Goal: Communication & Community: Answer question/provide support

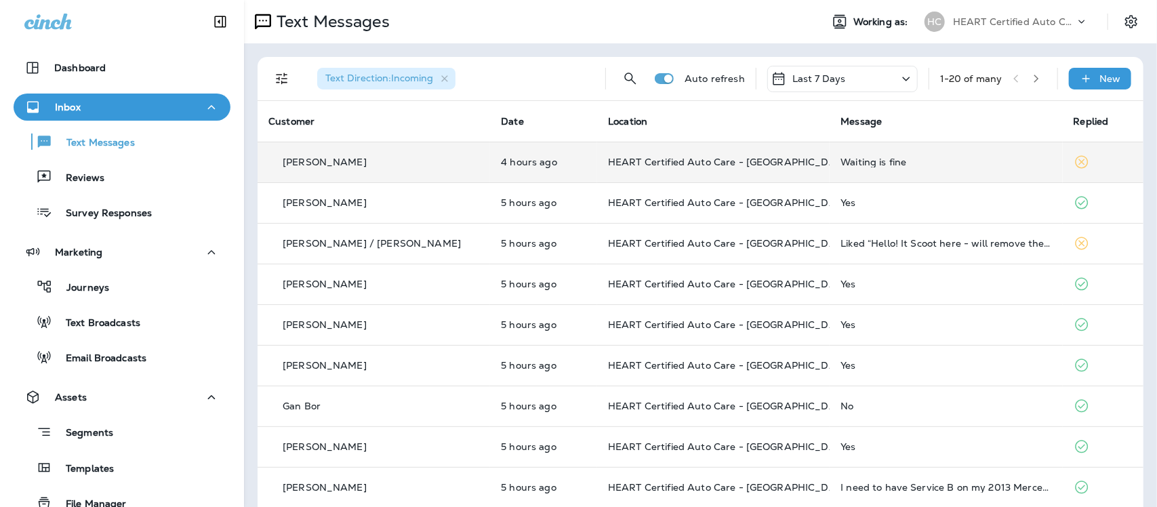
click at [848, 161] on div "Waiting is fine" at bounding box center [945, 162] width 211 height 11
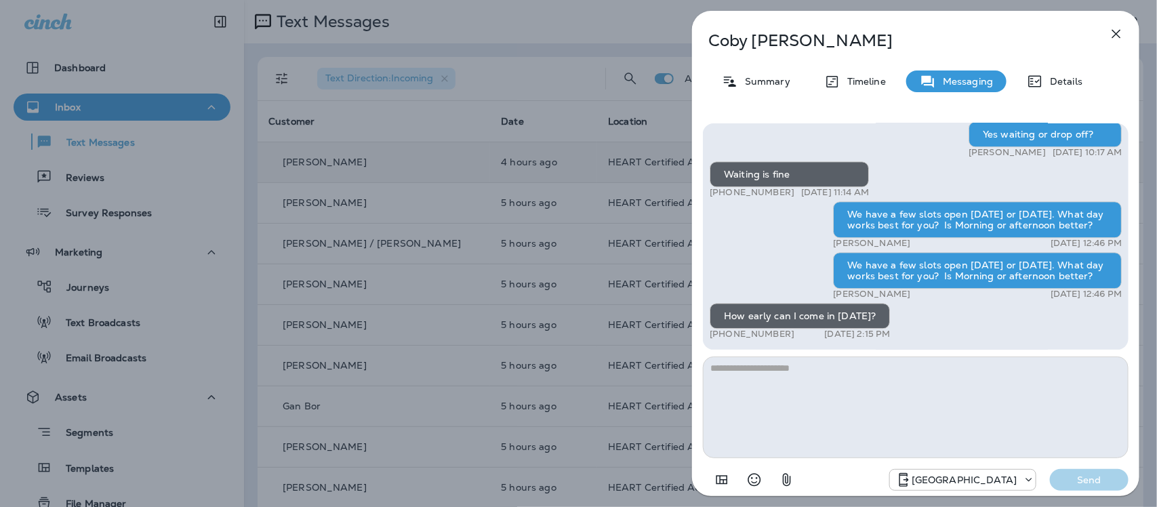
click at [1117, 34] on icon "button" at bounding box center [1116, 34] width 16 height 16
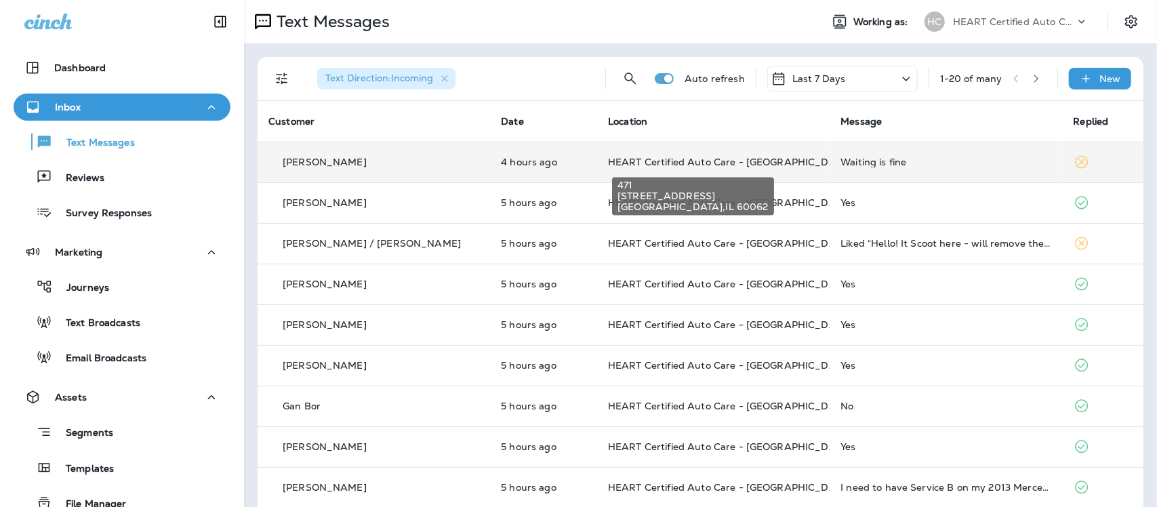
click at [720, 161] on span "HEART Certified Auto Care - [GEOGRAPHIC_DATA]" at bounding box center [729, 162] width 243 height 12
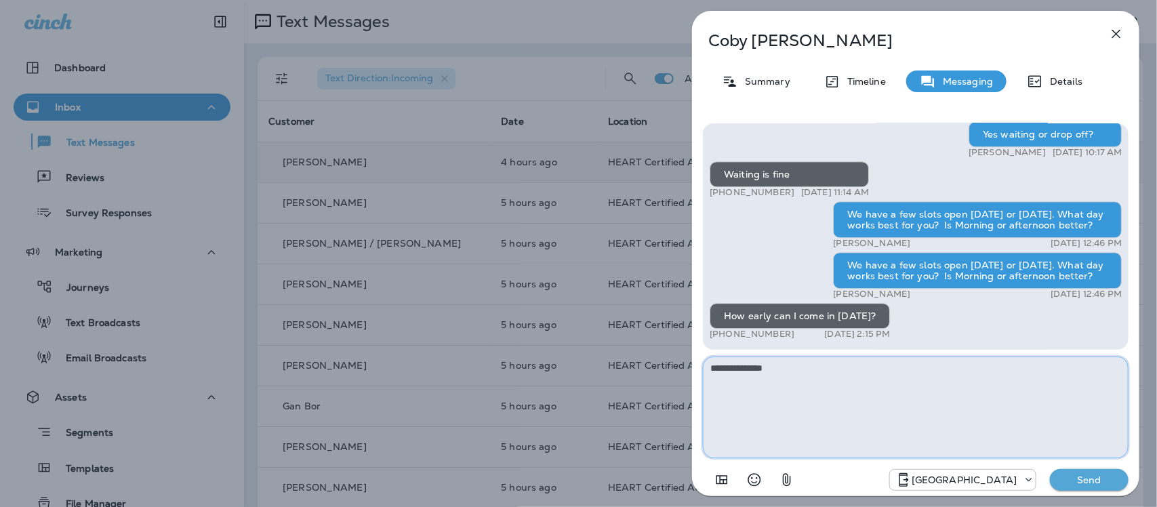
type textarea "**********"
click at [1071, 487] on button "Send" at bounding box center [1089, 480] width 79 height 22
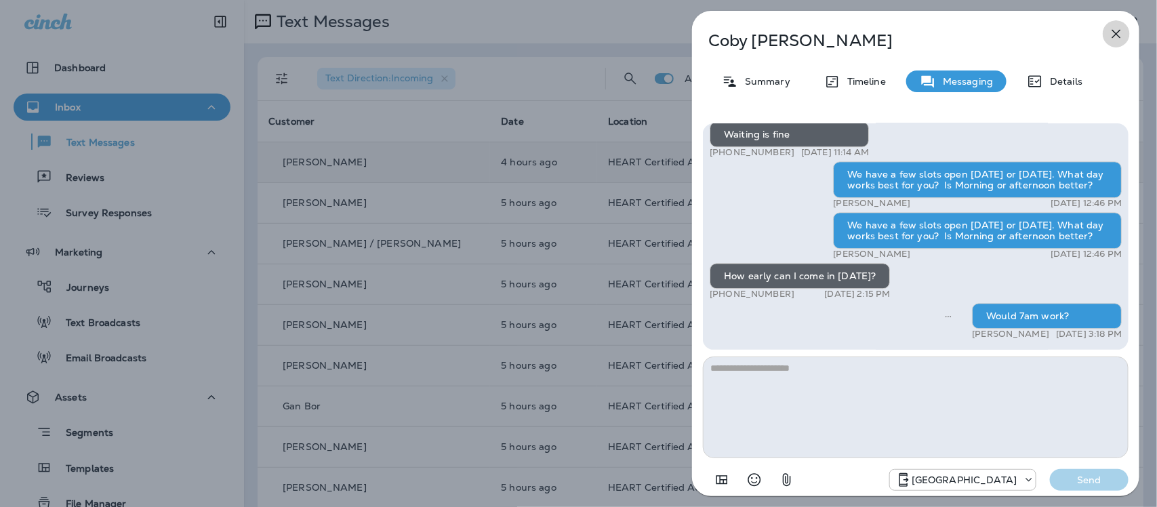
click at [1119, 35] on icon "button" at bounding box center [1116, 34] width 16 height 16
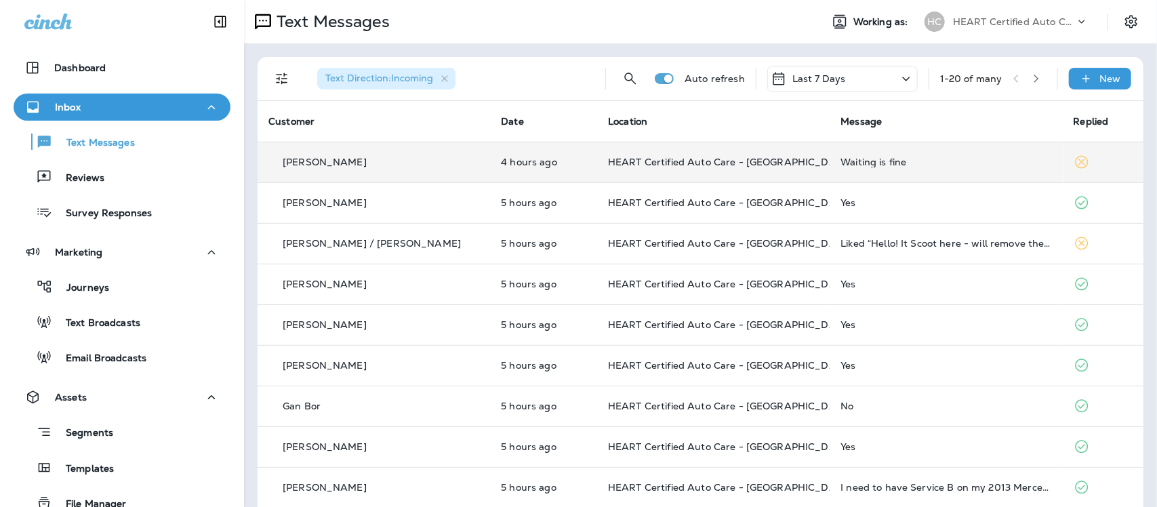
click at [489, 21] on div "Text Messages" at bounding box center [527, 21] width 566 height 27
click at [86, 183] on p "Reviews" at bounding box center [78, 178] width 52 height 13
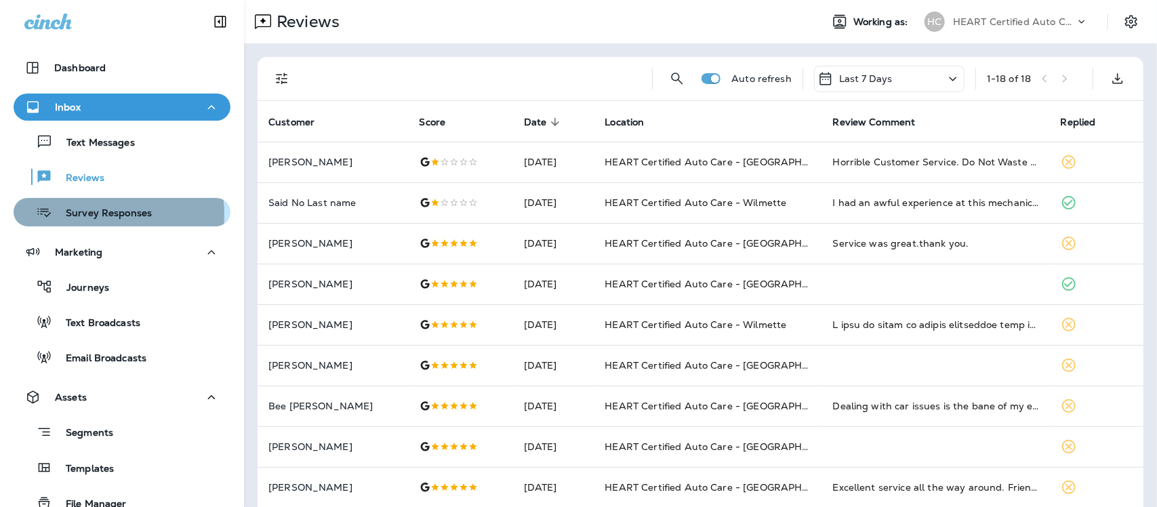
click at [75, 215] on p "Survey Responses" at bounding box center [102, 213] width 100 height 13
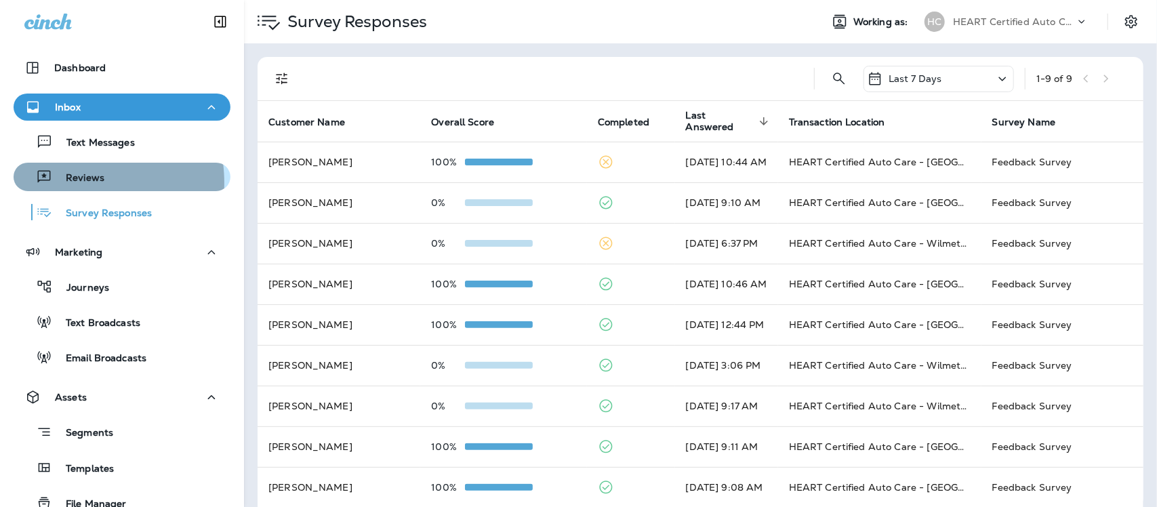
click at [62, 183] on p "Reviews" at bounding box center [78, 178] width 52 height 13
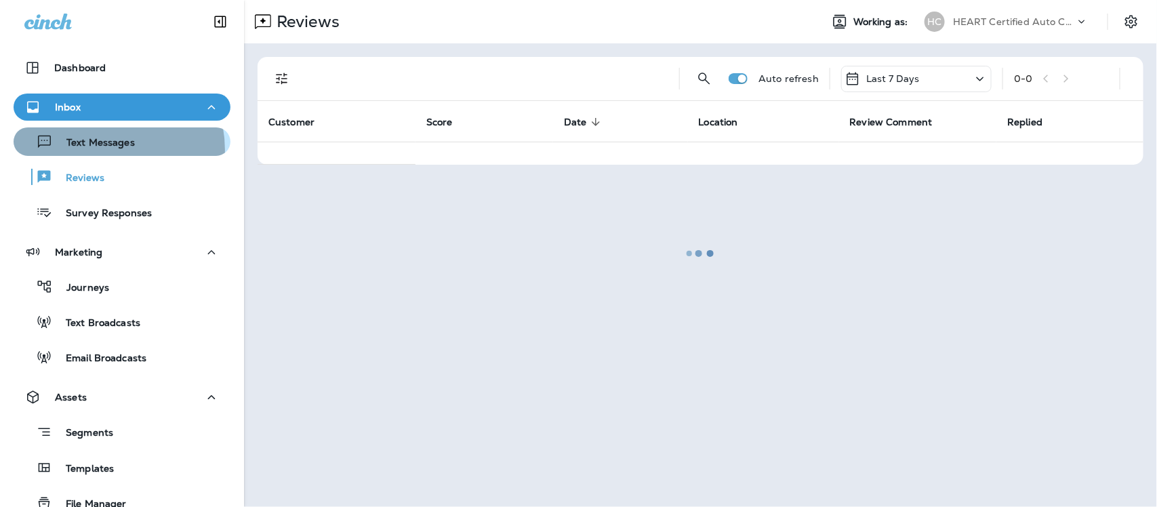
click at [100, 150] on div "Text Messages" at bounding box center [77, 141] width 116 height 20
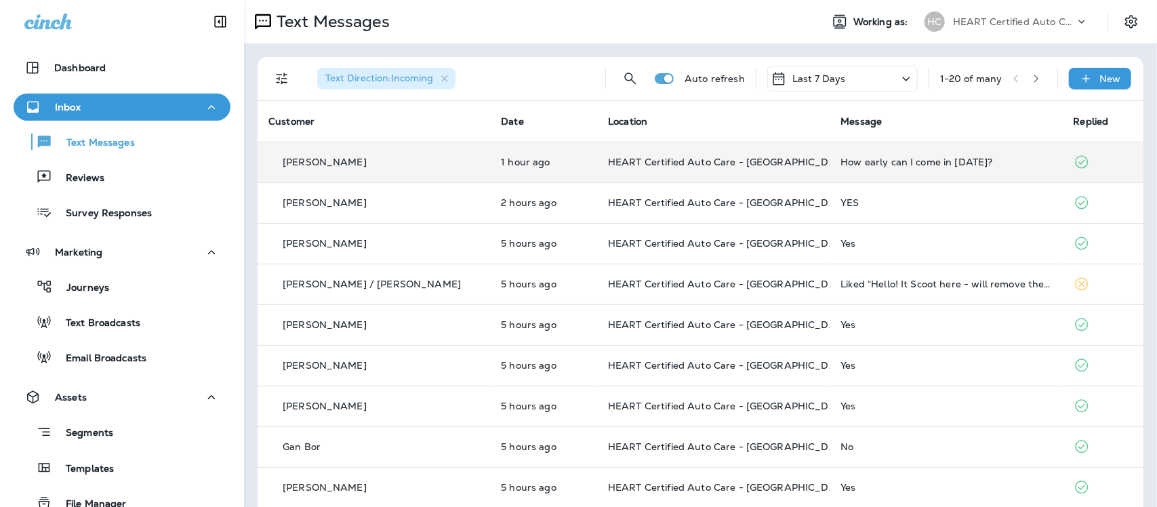
click at [840, 165] on div "How early can I come in [DATE]?" at bounding box center [945, 162] width 211 height 11
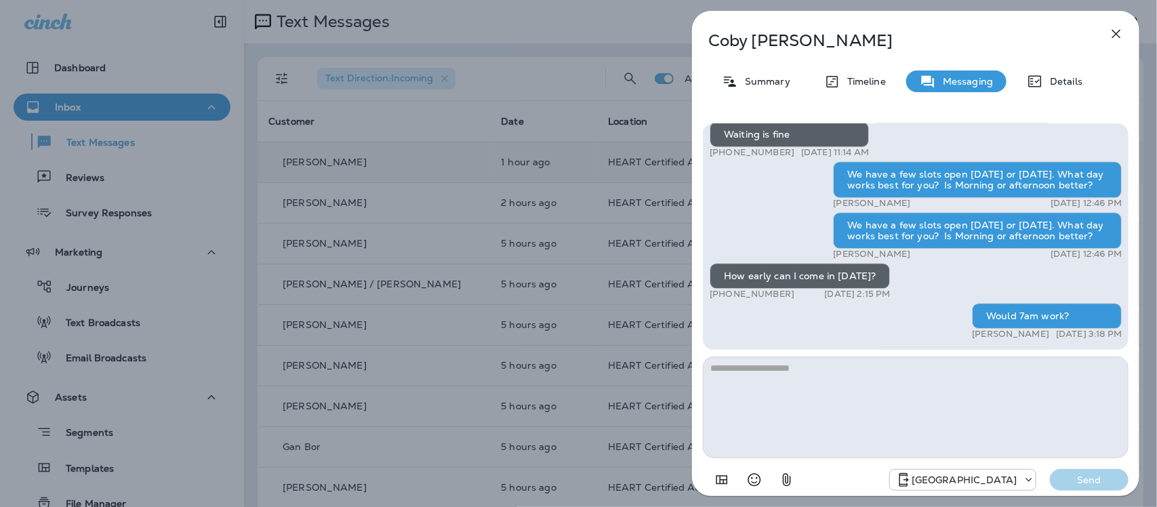
click at [1122, 35] on icon "button" at bounding box center [1116, 34] width 16 height 16
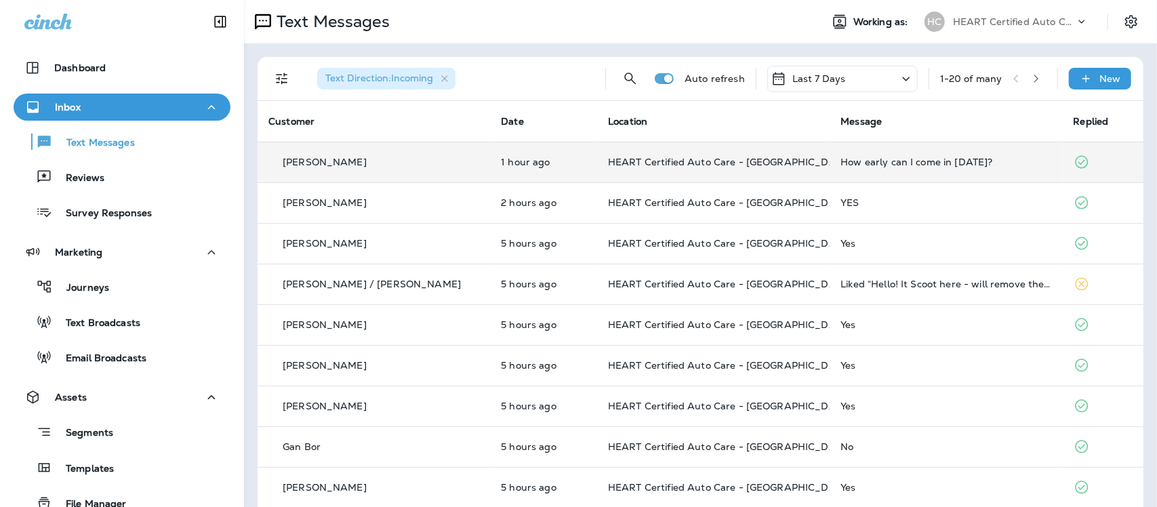
click at [829, 157] on td "How early can I come in [DATE]?" at bounding box center [945, 162] width 232 height 41
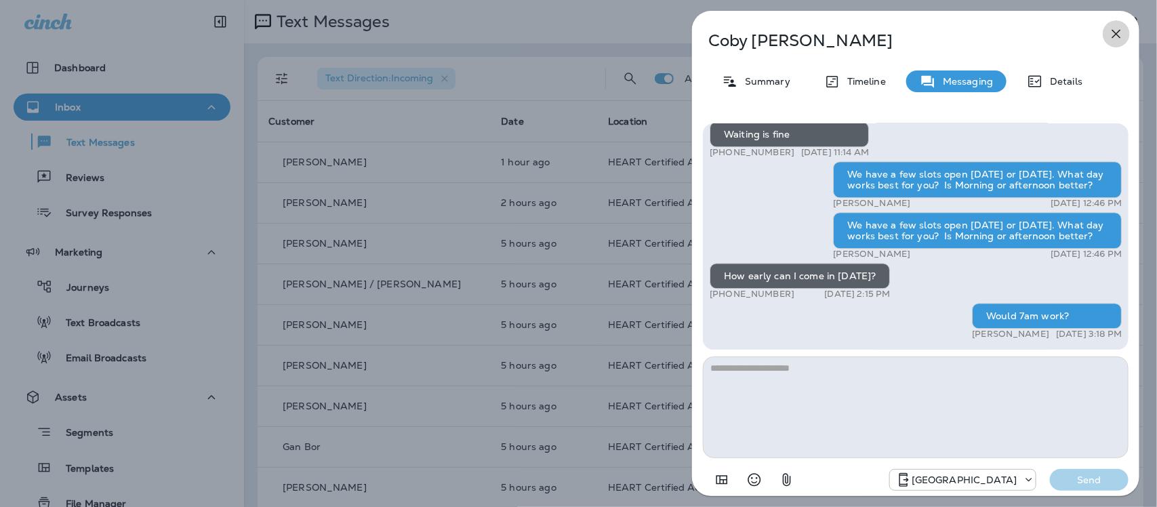
click at [1118, 33] on icon "button" at bounding box center [1116, 34] width 16 height 16
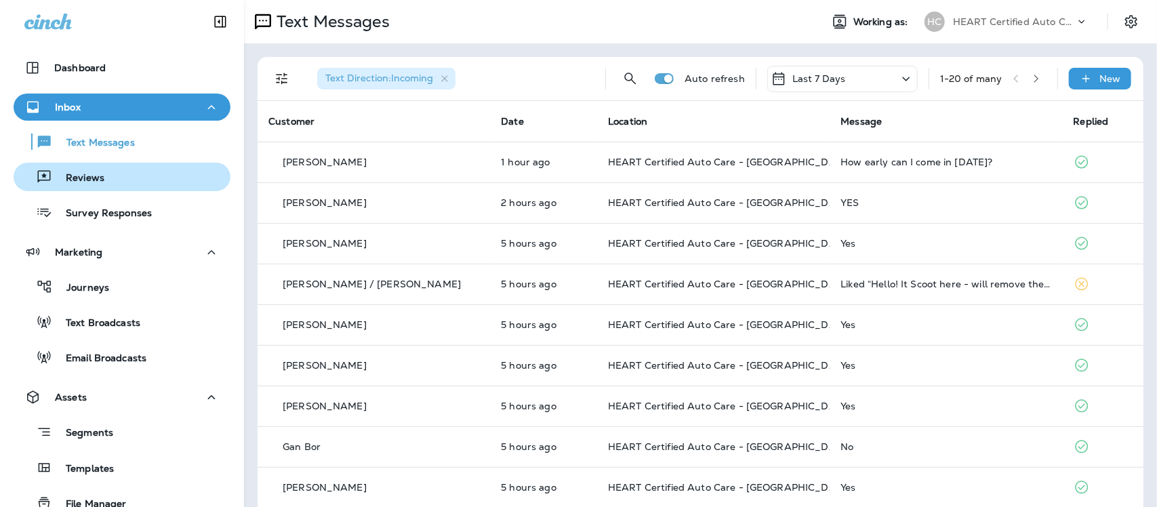
click at [85, 178] on p "Reviews" at bounding box center [78, 178] width 52 height 13
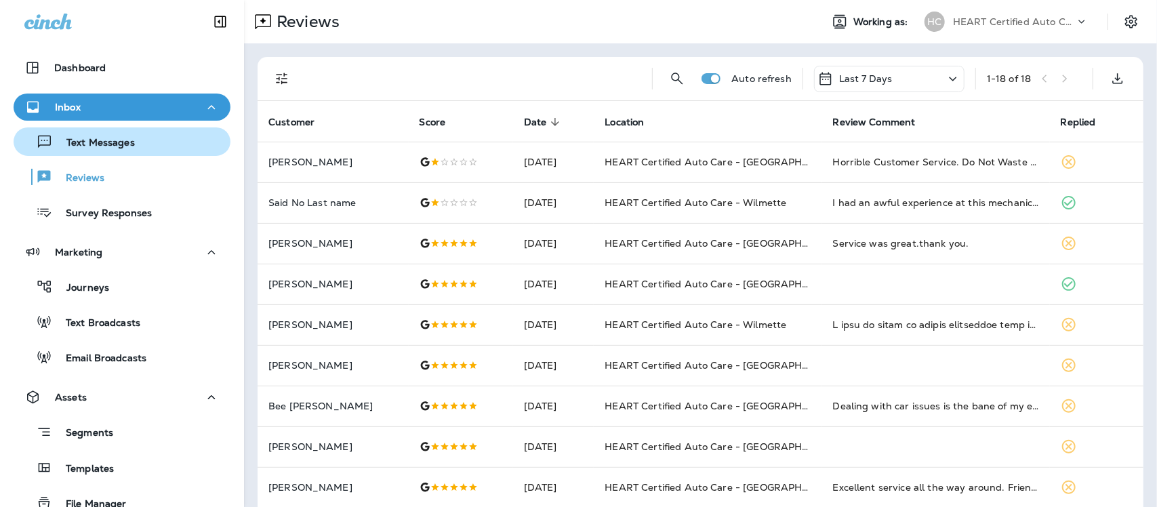
click at [86, 143] on p "Text Messages" at bounding box center [94, 143] width 82 height 13
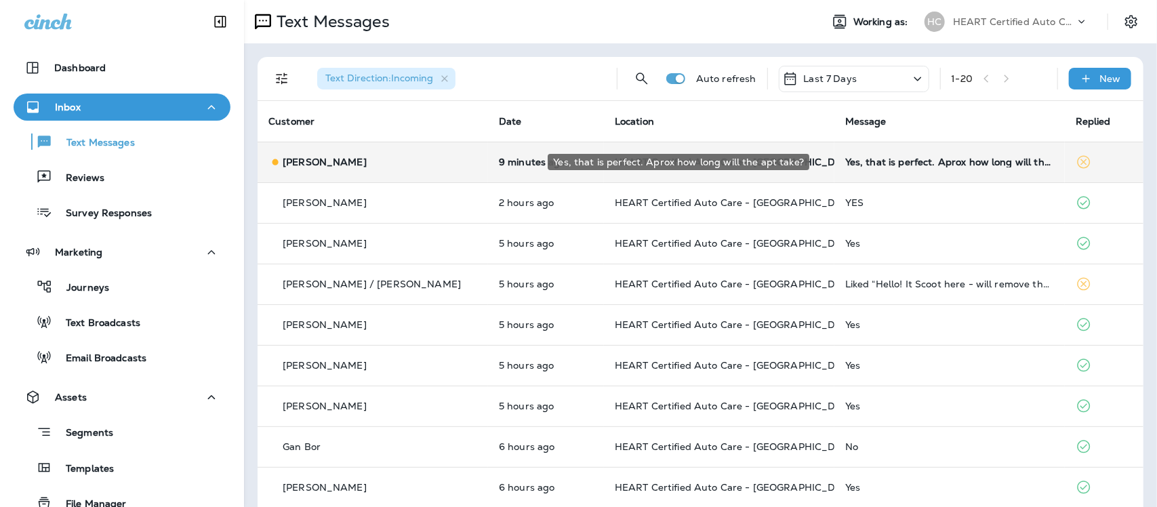
click at [916, 161] on div "Yes, that is perfect. Aprox how long will the apt take?" at bounding box center [949, 162] width 209 height 11
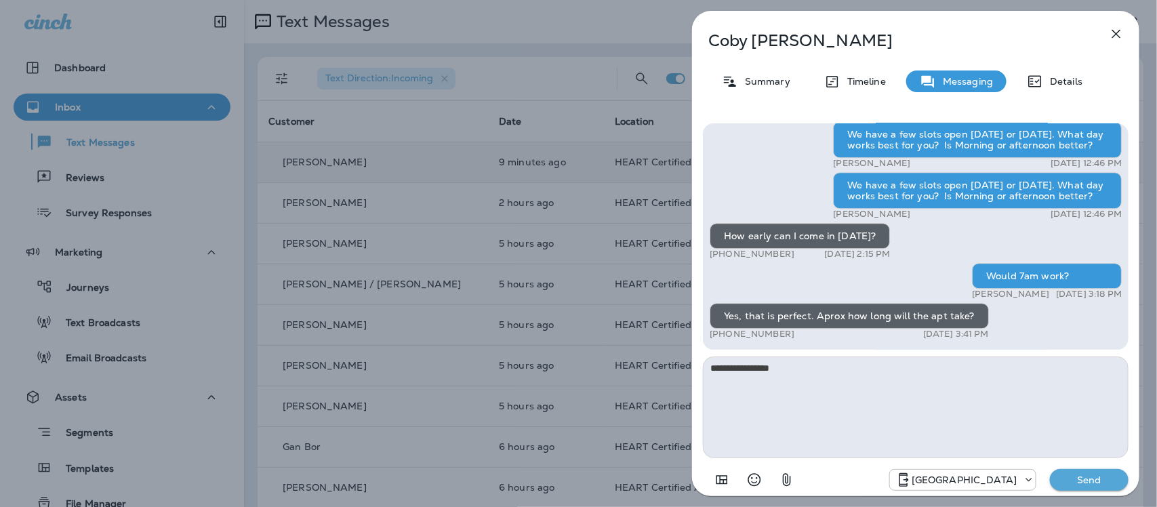
type textarea "**********"
click at [1092, 486] on p "Send" at bounding box center [1089, 480] width 57 height 12
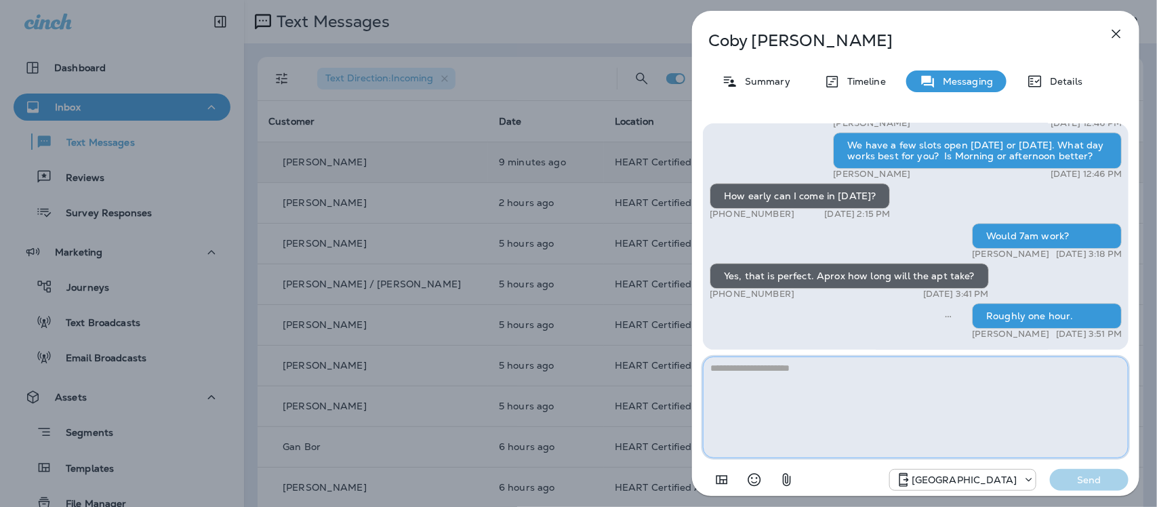
click at [794, 388] on textarea at bounding box center [916, 407] width 426 height 102
type textarea "*"
type textarea "**********"
click at [1099, 479] on p "Send" at bounding box center [1089, 480] width 57 height 12
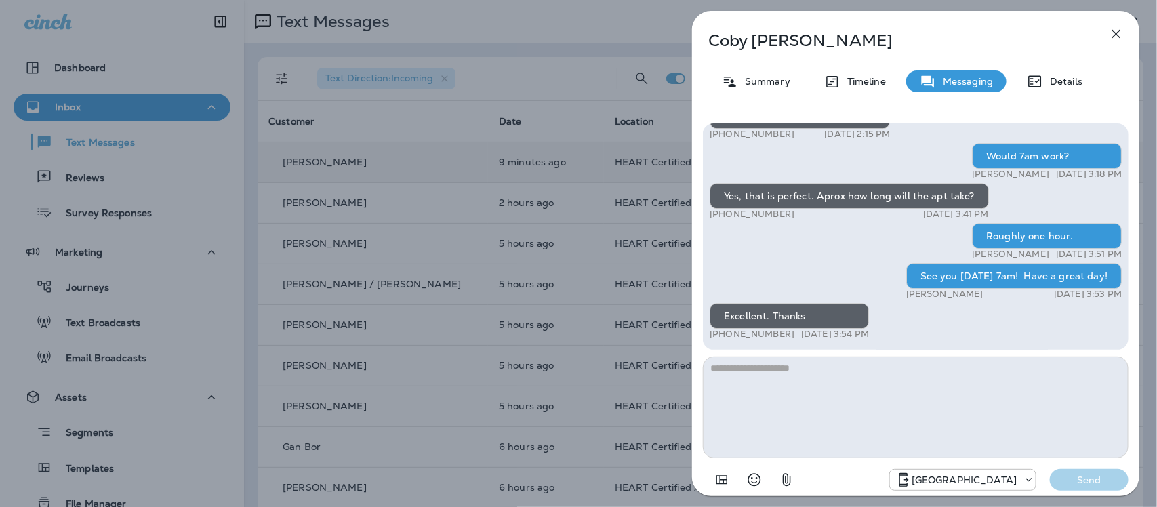
click at [1118, 29] on icon "button" at bounding box center [1116, 34] width 16 height 16
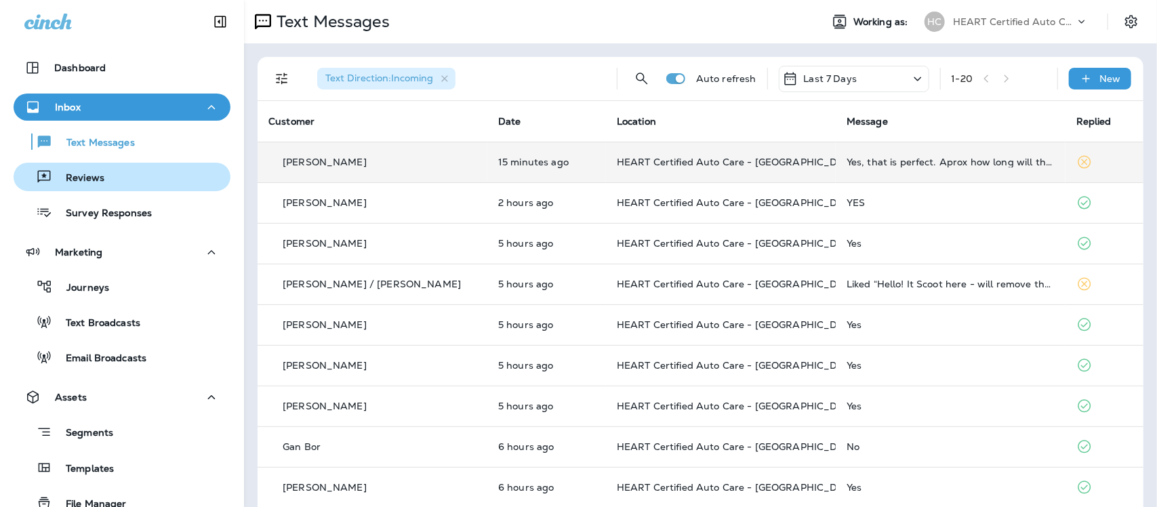
click at [95, 177] on p "Reviews" at bounding box center [78, 178] width 52 height 13
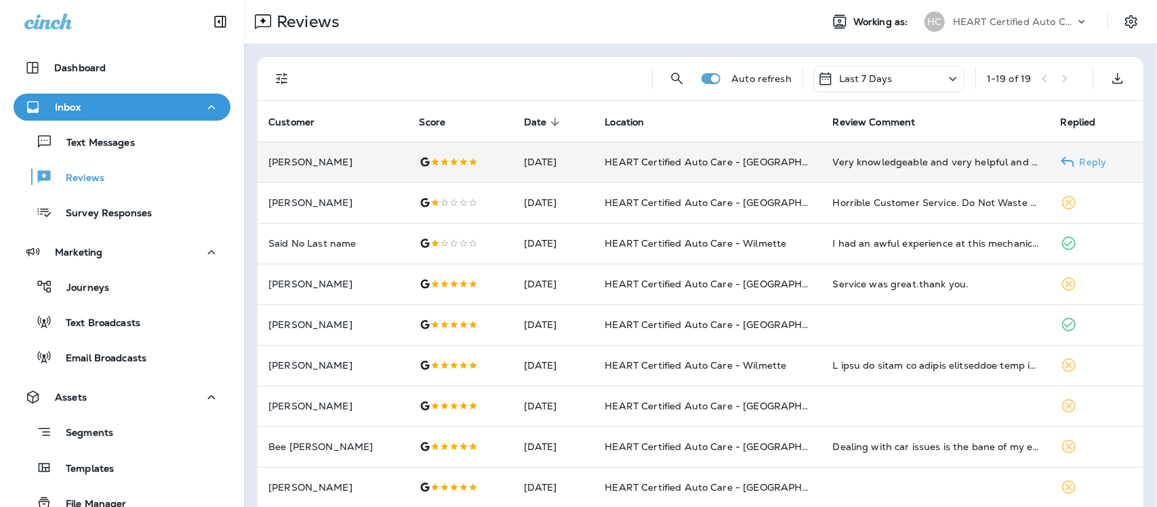
click at [893, 165] on div "Very knowledgeable and very helpful and kind" at bounding box center [936, 162] width 206 height 14
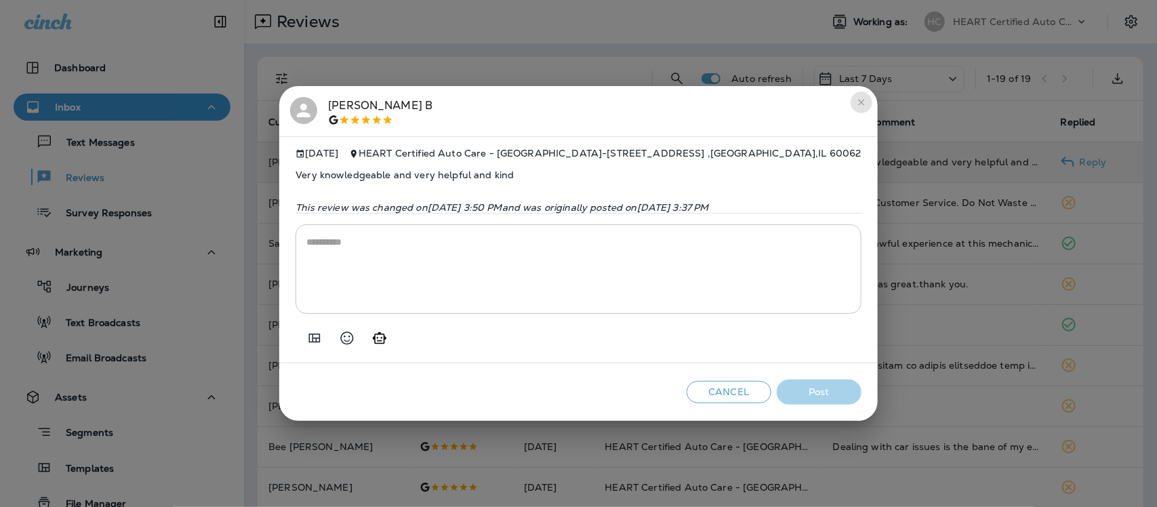
click at [864, 100] on icon "close" at bounding box center [861, 103] width 6 height 6
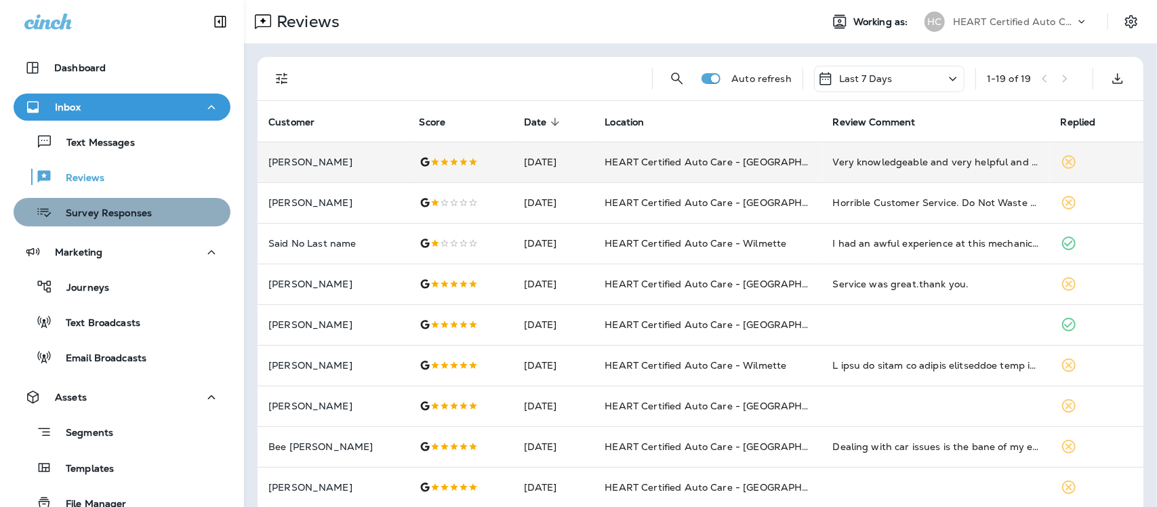
click at [131, 208] on p "Survey Responses" at bounding box center [102, 213] width 100 height 13
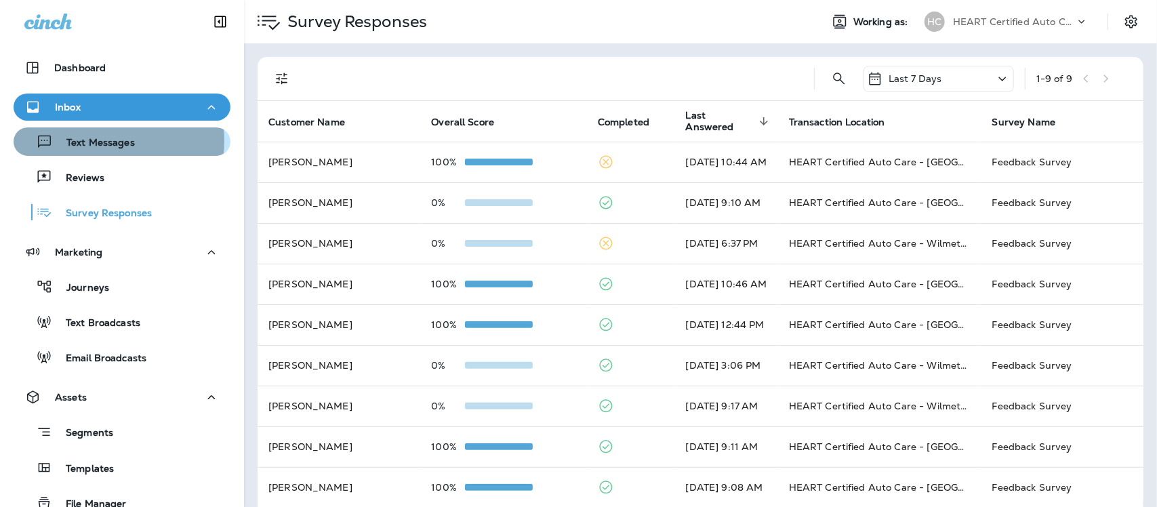
click at [107, 141] on p "Text Messages" at bounding box center [94, 143] width 82 height 13
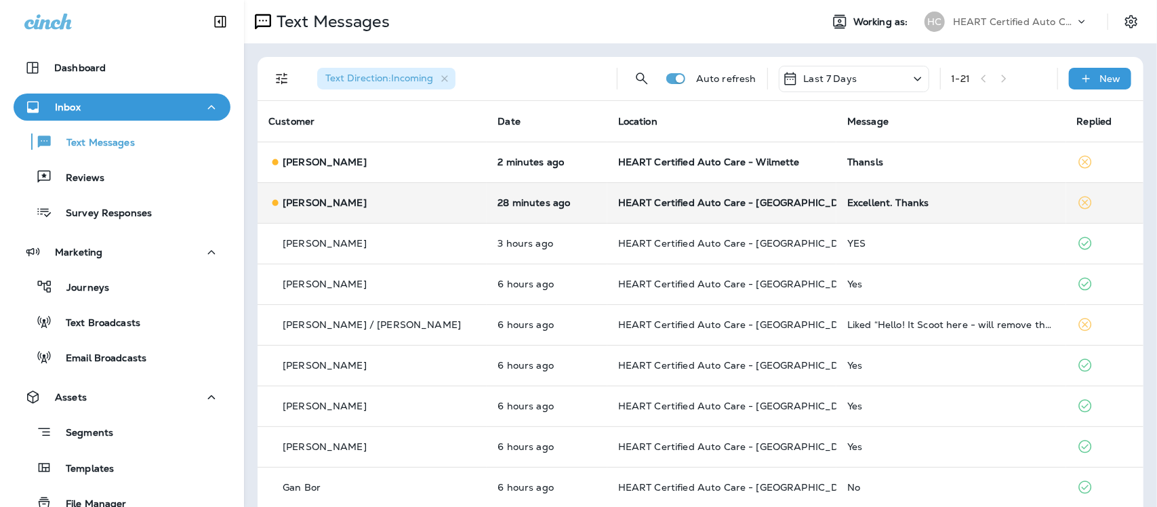
click at [851, 204] on div "Excellent. Thanks" at bounding box center [950, 202] width 207 height 11
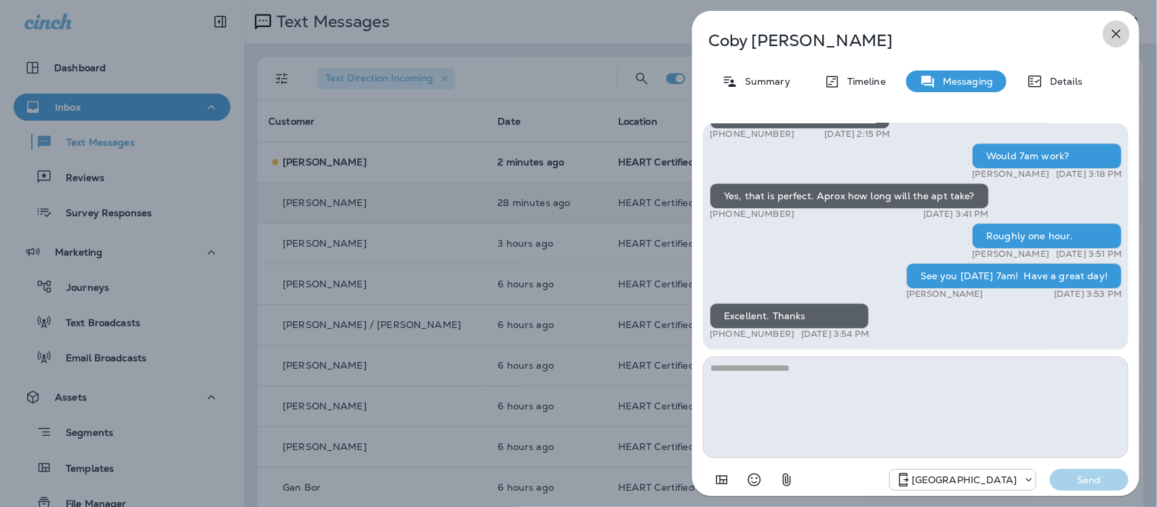
click at [1122, 30] on icon "button" at bounding box center [1116, 34] width 16 height 16
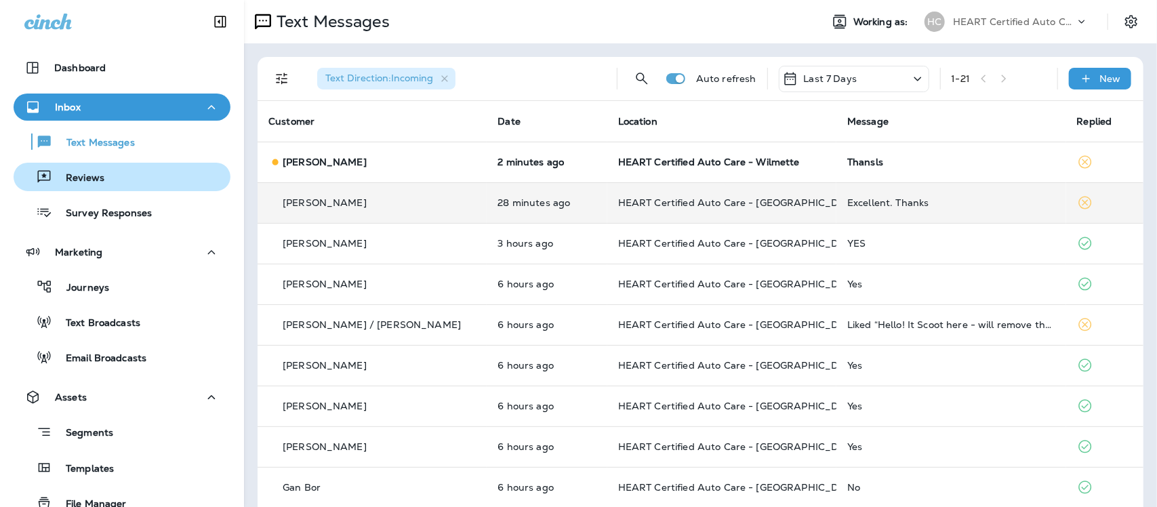
click at [83, 184] on p "Reviews" at bounding box center [78, 178] width 52 height 13
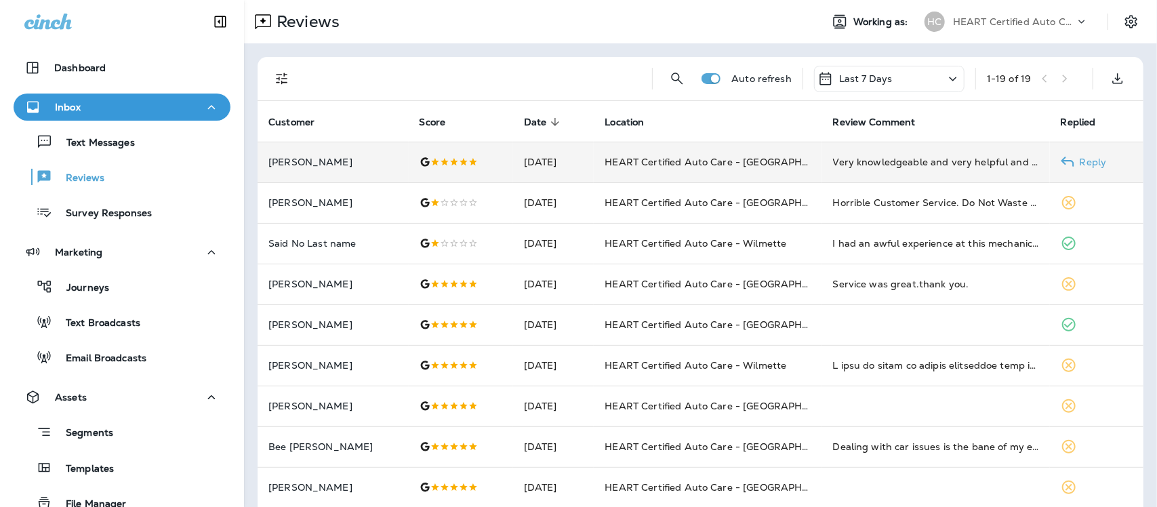
click at [897, 166] on div "Very knowledgeable and very helpful and kind" at bounding box center [936, 162] width 206 height 14
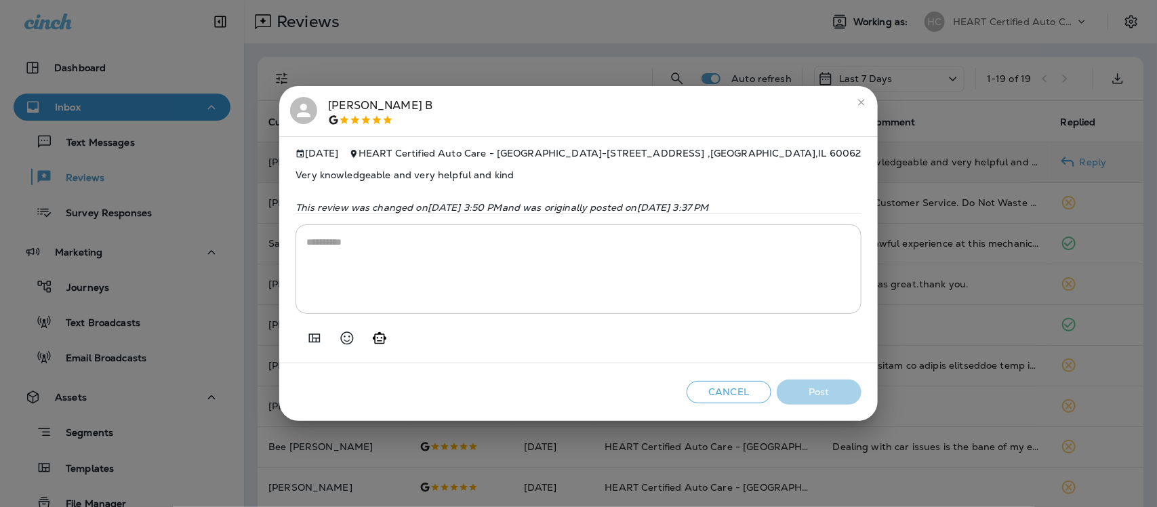
click at [867, 98] on icon "close" at bounding box center [861, 102] width 11 height 11
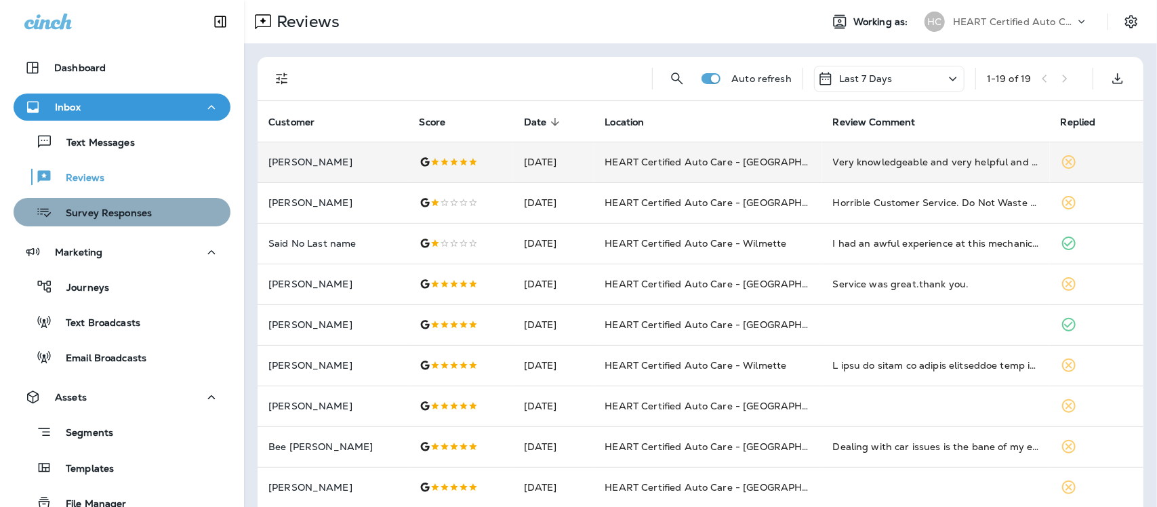
click at [138, 214] on p "Survey Responses" at bounding box center [102, 213] width 100 height 13
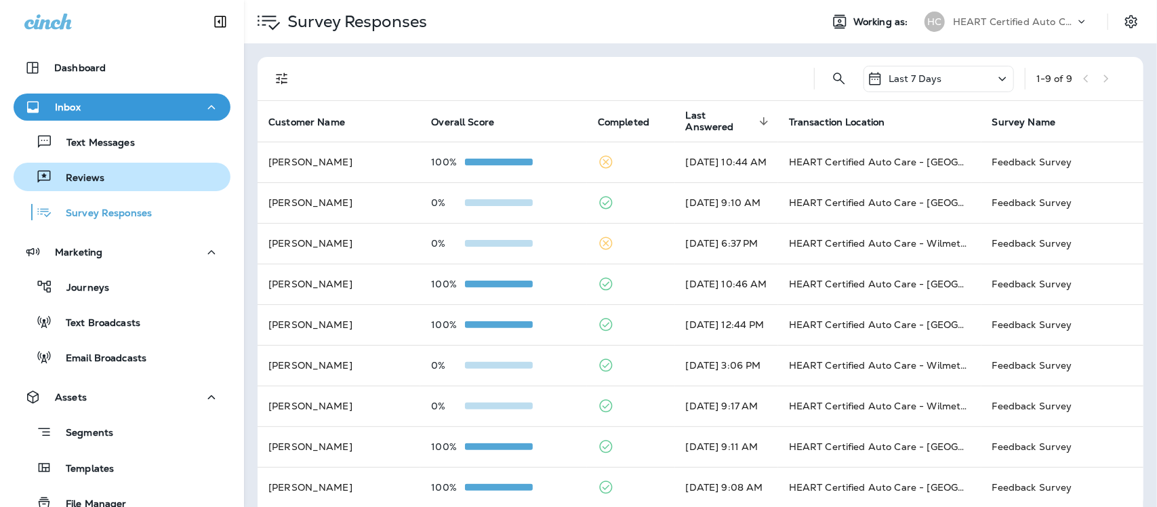
click at [88, 183] on p "Reviews" at bounding box center [78, 178] width 52 height 13
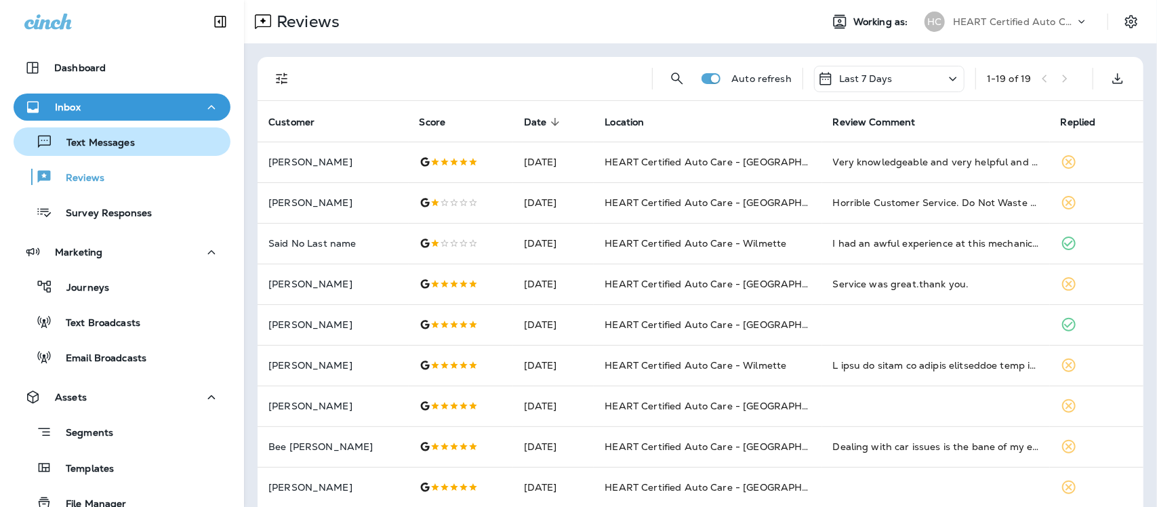
click at [85, 146] on p "Text Messages" at bounding box center [94, 143] width 82 height 13
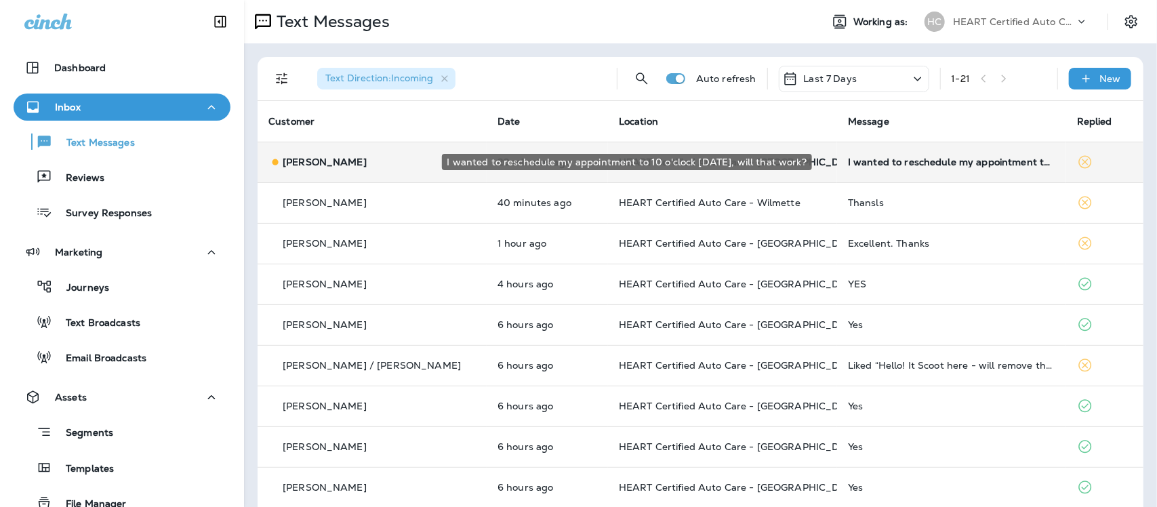
click at [889, 163] on div "I wanted to reschedule my appointment to 10 o'clock [DATE], will that work?" at bounding box center [951, 162] width 207 height 11
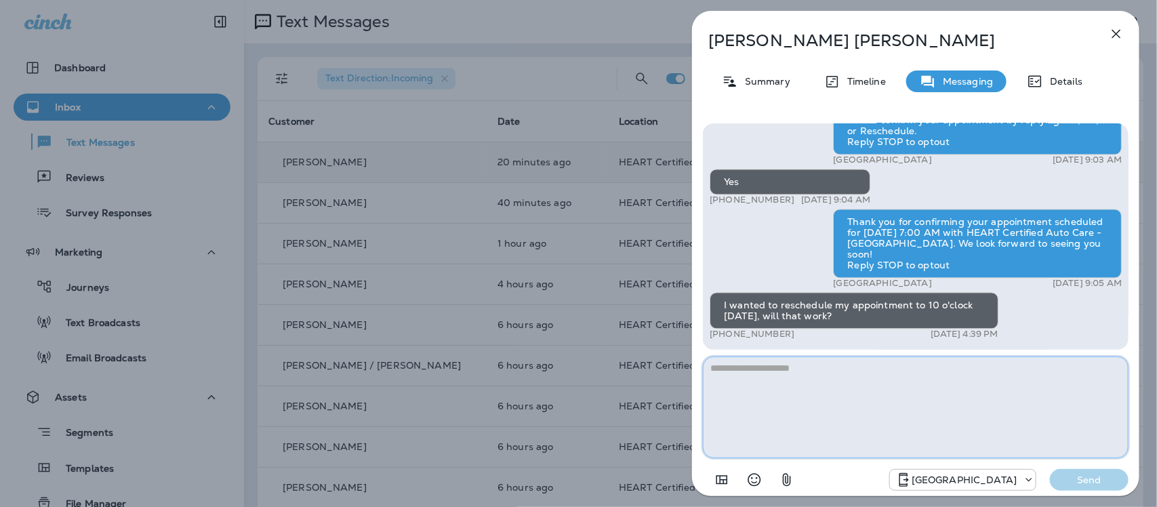
click at [859, 392] on textarea at bounding box center [916, 407] width 426 height 102
type textarea "*"
type textarea "**********"
click at [1097, 485] on p "Send" at bounding box center [1089, 480] width 57 height 12
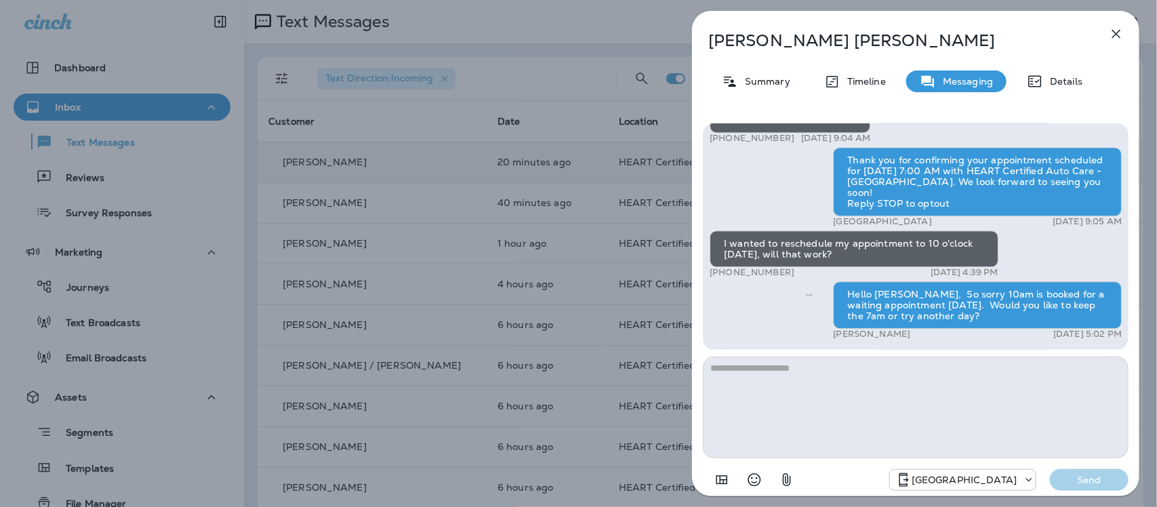
click at [1116, 29] on icon "button" at bounding box center [1116, 34] width 16 height 16
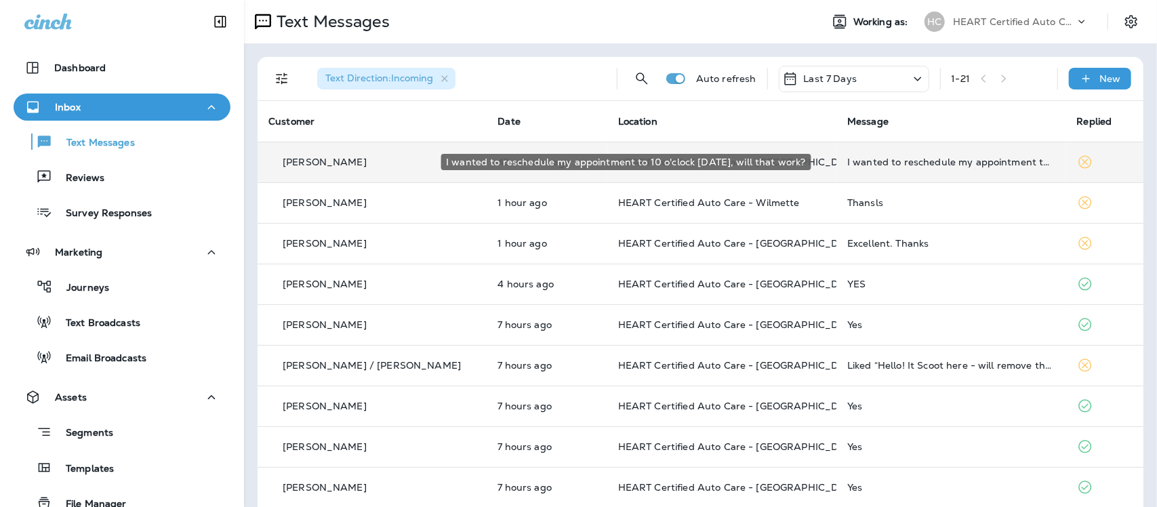
click at [918, 165] on div "I wanted to reschedule my appointment to 10 o'clock [DATE], will that work?" at bounding box center [950, 162] width 207 height 11
